Goal: Information Seeking & Learning: Check status

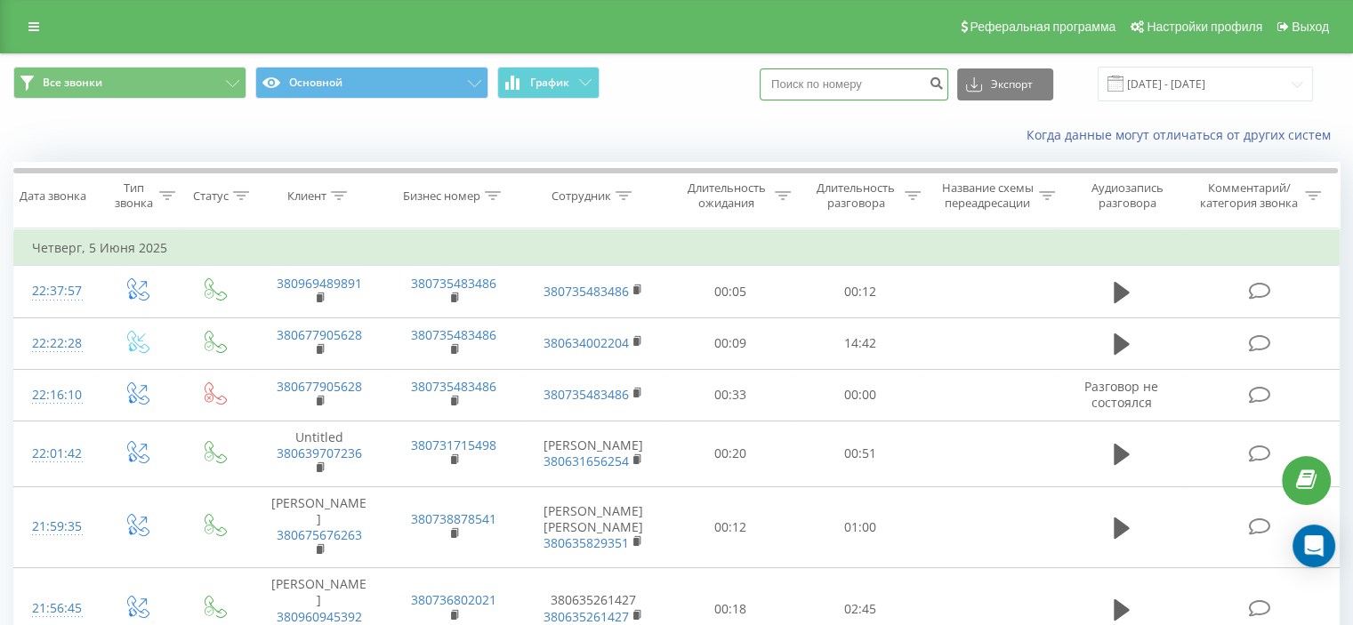
click at [899, 86] on input at bounding box center [854, 84] width 189 height 32
paste input "+380 67 924 8711"
type input "+380 67 924 8711"
click at [948, 75] on button "submit" at bounding box center [936, 84] width 24 height 32
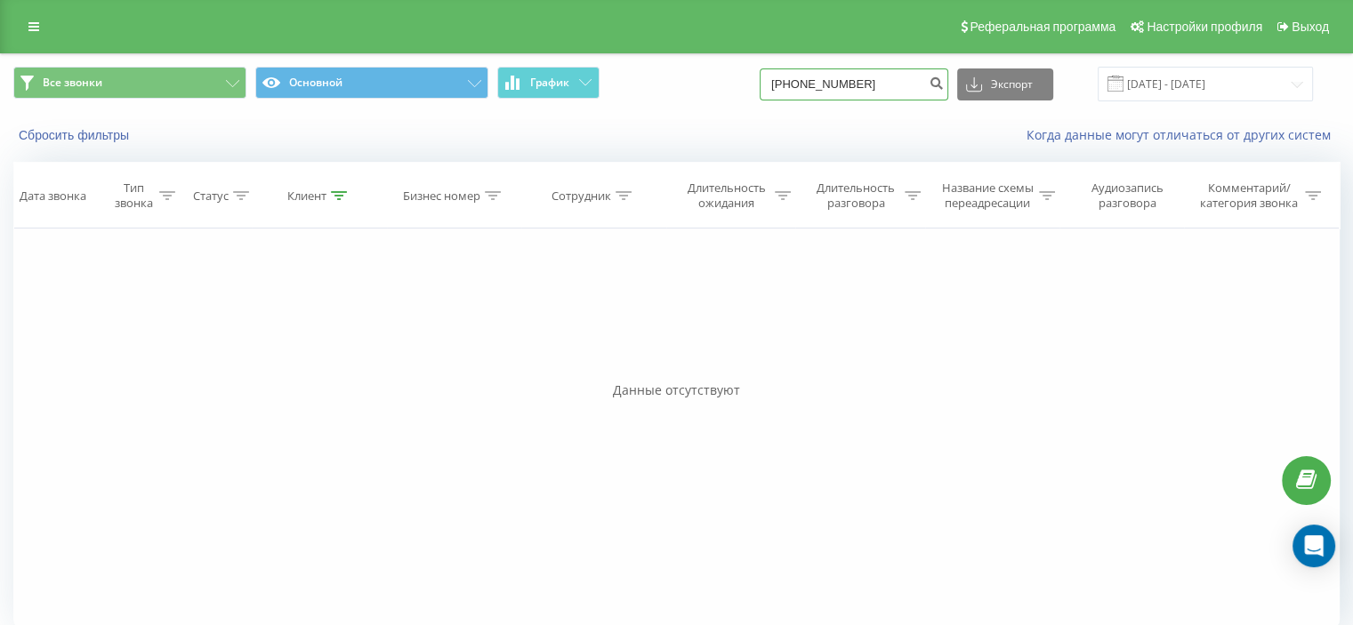
click at [806, 88] on input "[PHONE_NUMBER]" at bounding box center [854, 84] width 189 height 32
type input "380679248711"
click at [944, 84] on icon "submit" at bounding box center [936, 81] width 15 height 11
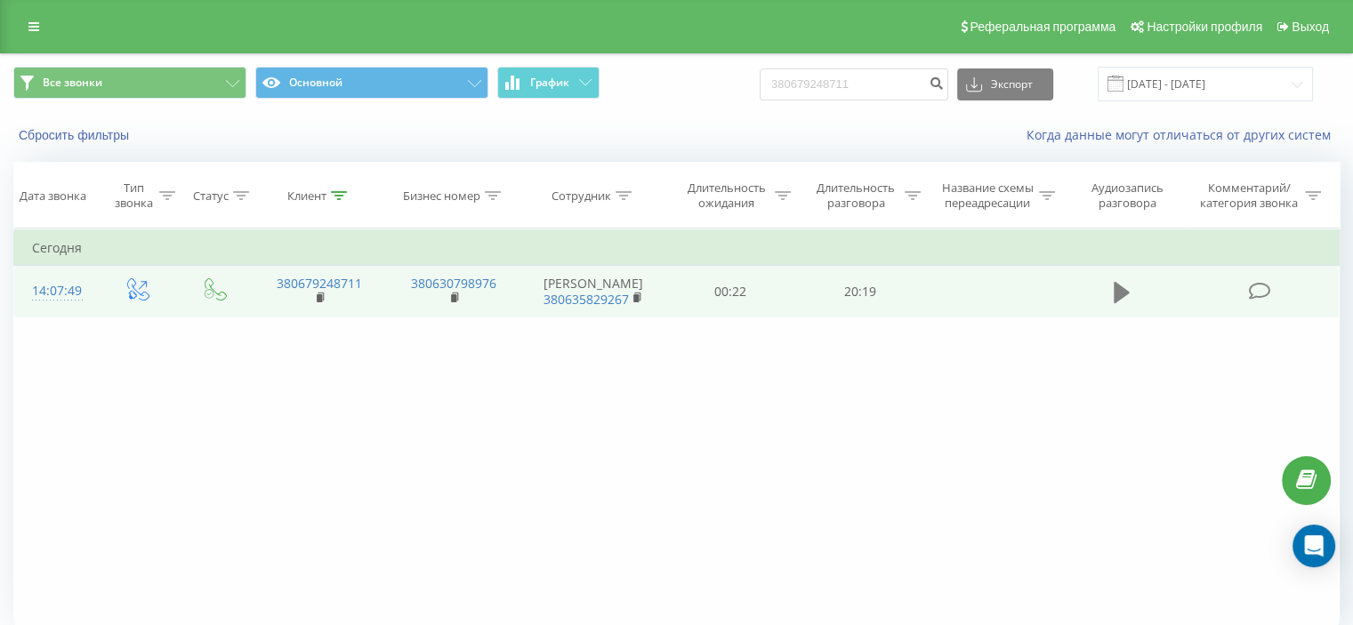
click at [1121, 302] on icon at bounding box center [1122, 292] width 16 height 25
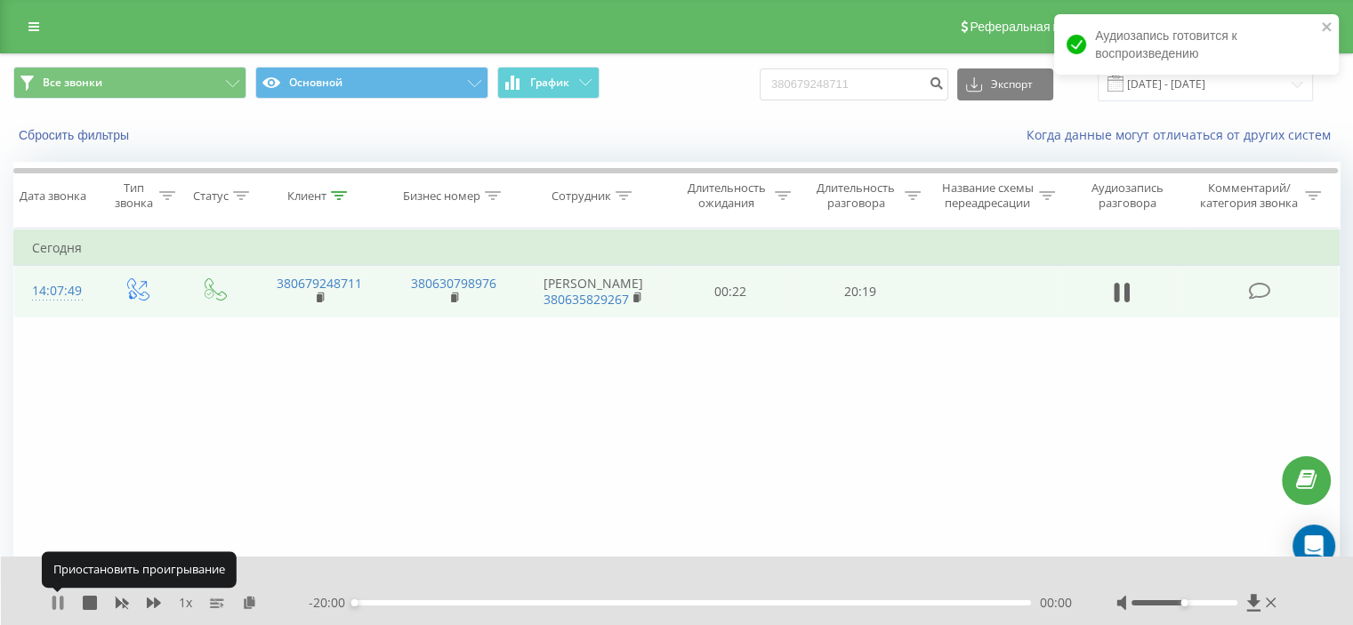
click at [59, 604] on icon at bounding box center [58, 603] width 14 height 14
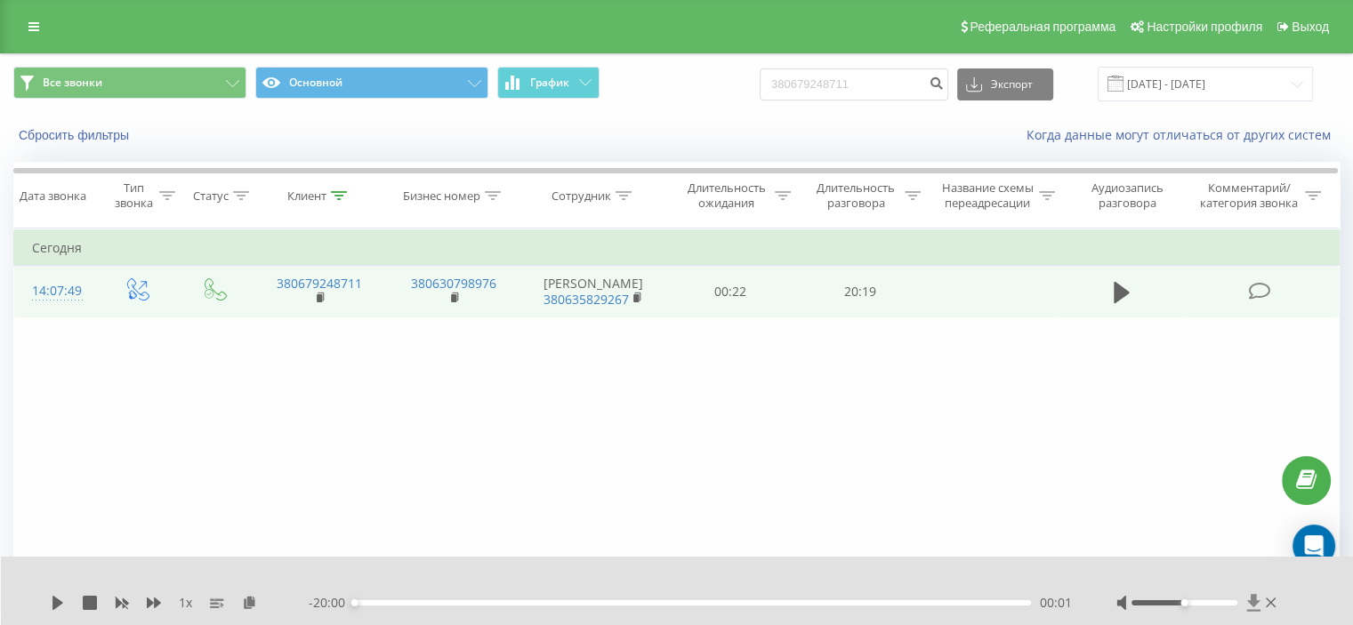
click at [1256, 610] on icon at bounding box center [1252, 602] width 13 height 17
click at [1252, 602] on icon at bounding box center [1252, 602] width 13 height 17
